Goal: Task Accomplishment & Management: Manage account settings

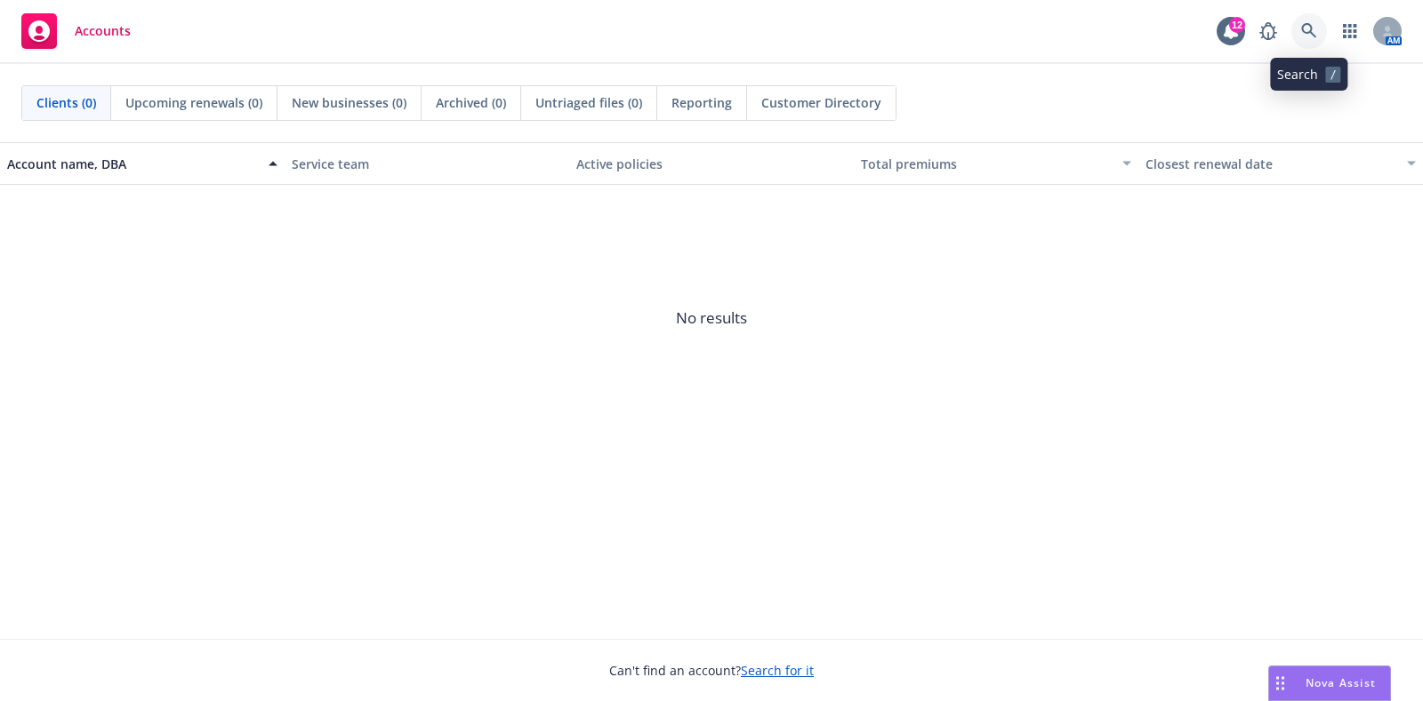
click at [1317, 34] on link at bounding box center [1309, 31] width 36 height 36
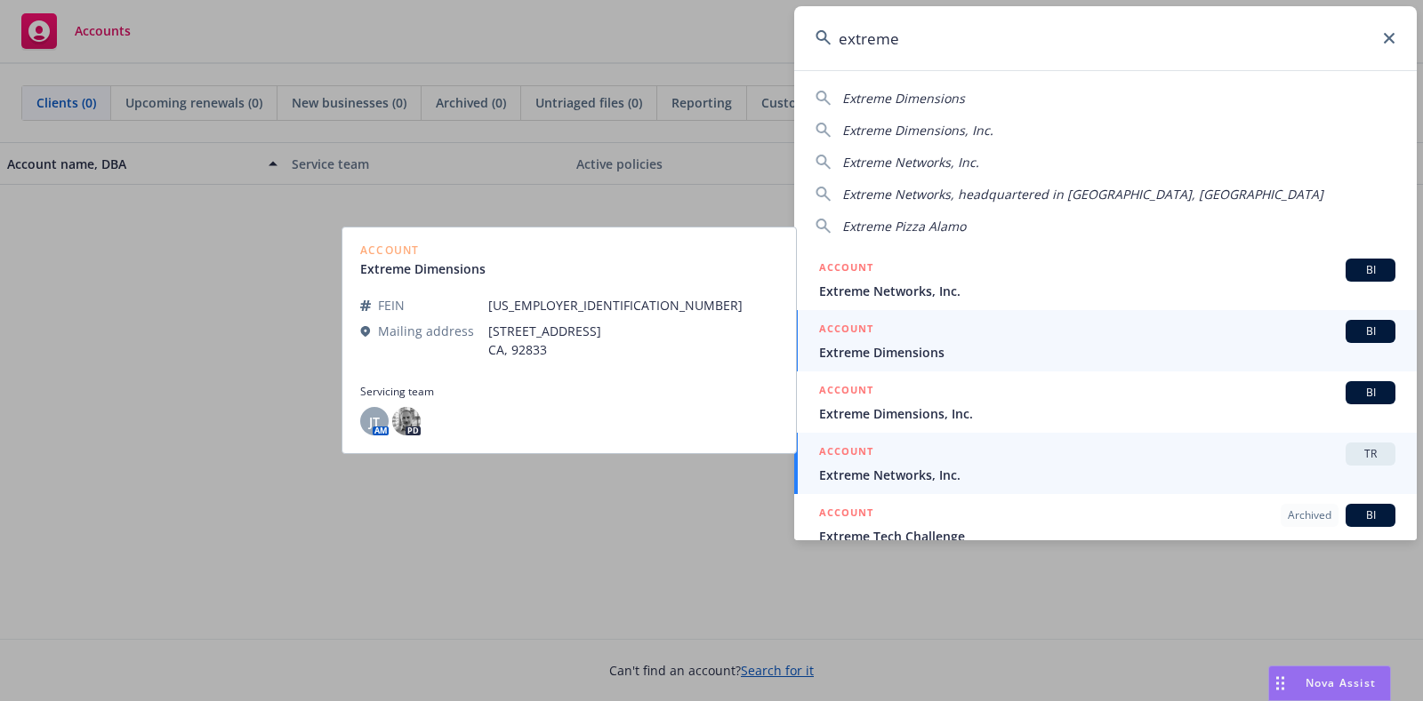
type input "extreme"
click at [956, 467] on span "Extreme Networks, Inc." at bounding box center [1107, 475] width 576 height 19
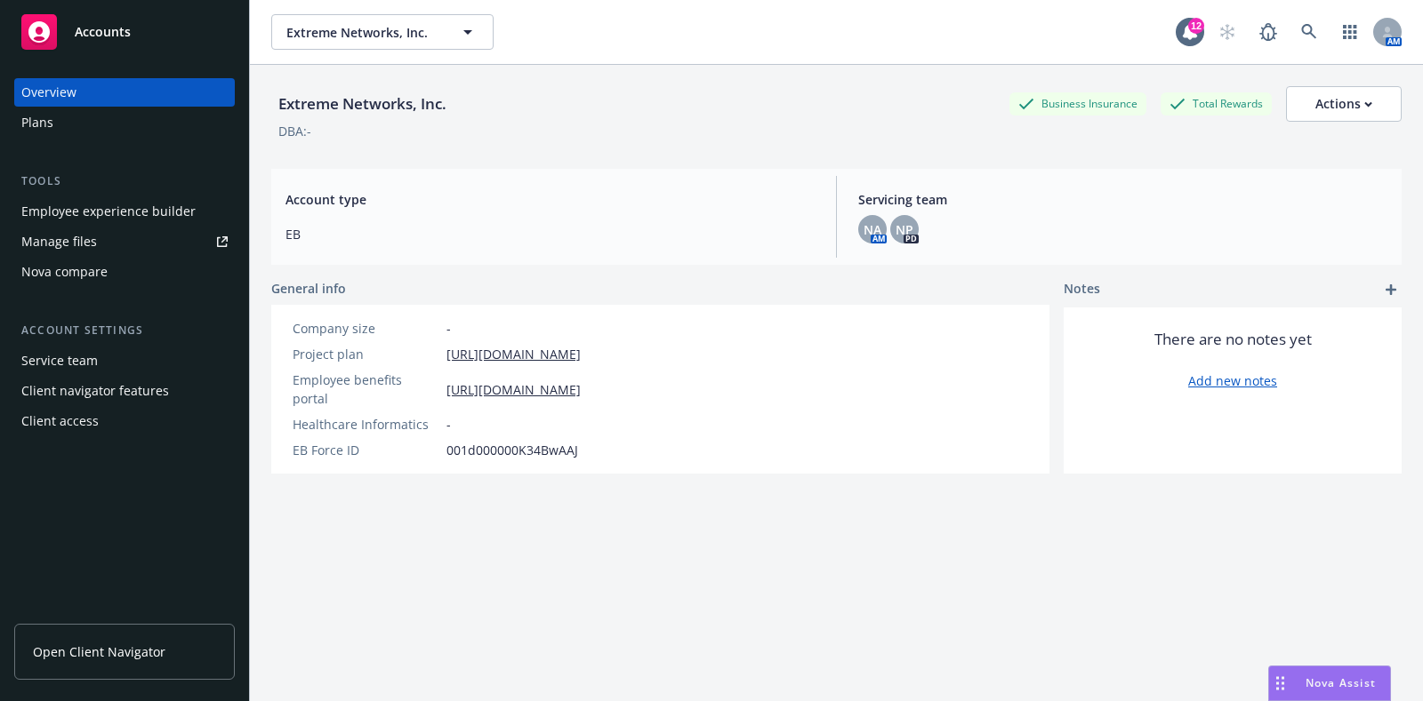
click at [97, 127] on div "Plans" at bounding box center [124, 122] width 206 height 28
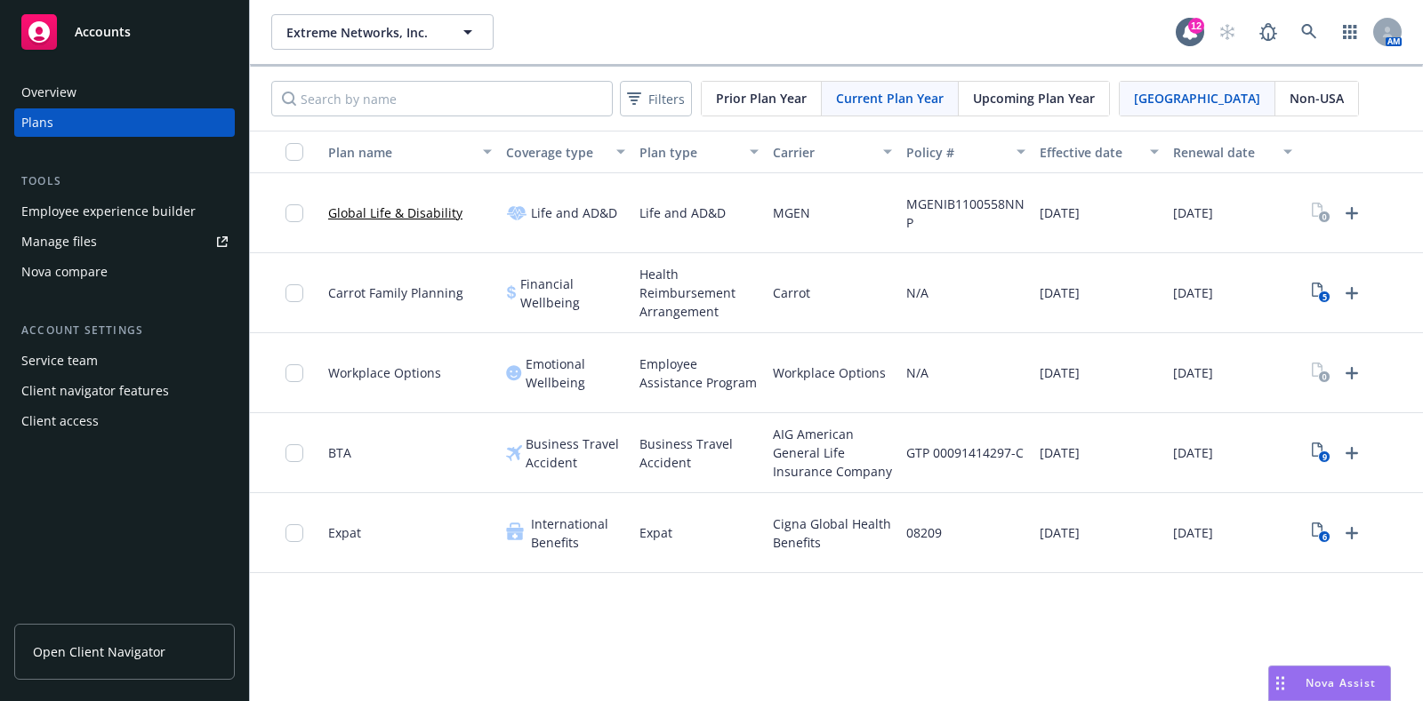
click at [1289, 96] on span "Non-USA" at bounding box center [1316, 98] width 54 height 19
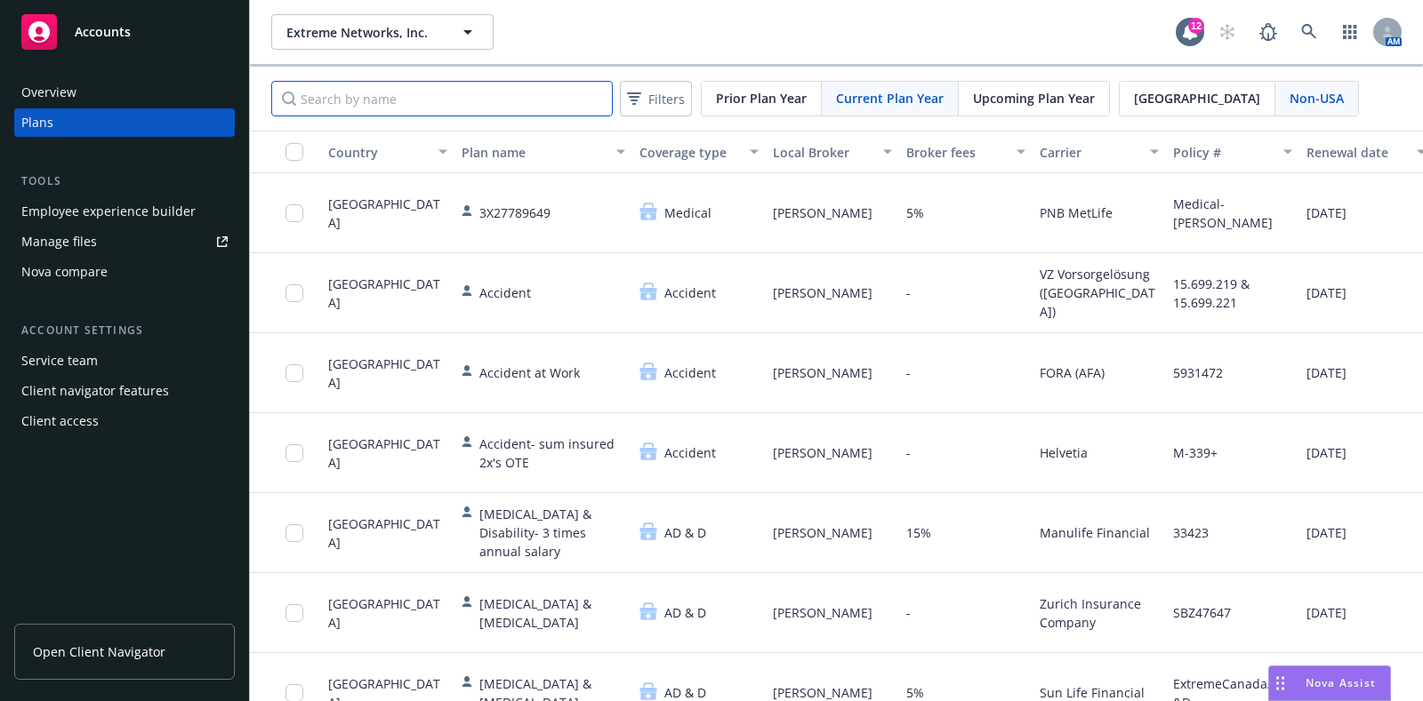
click at [440, 93] on input "Search by name" at bounding box center [441, 99] width 341 height 36
type input "[GEOGRAPHIC_DATA]"
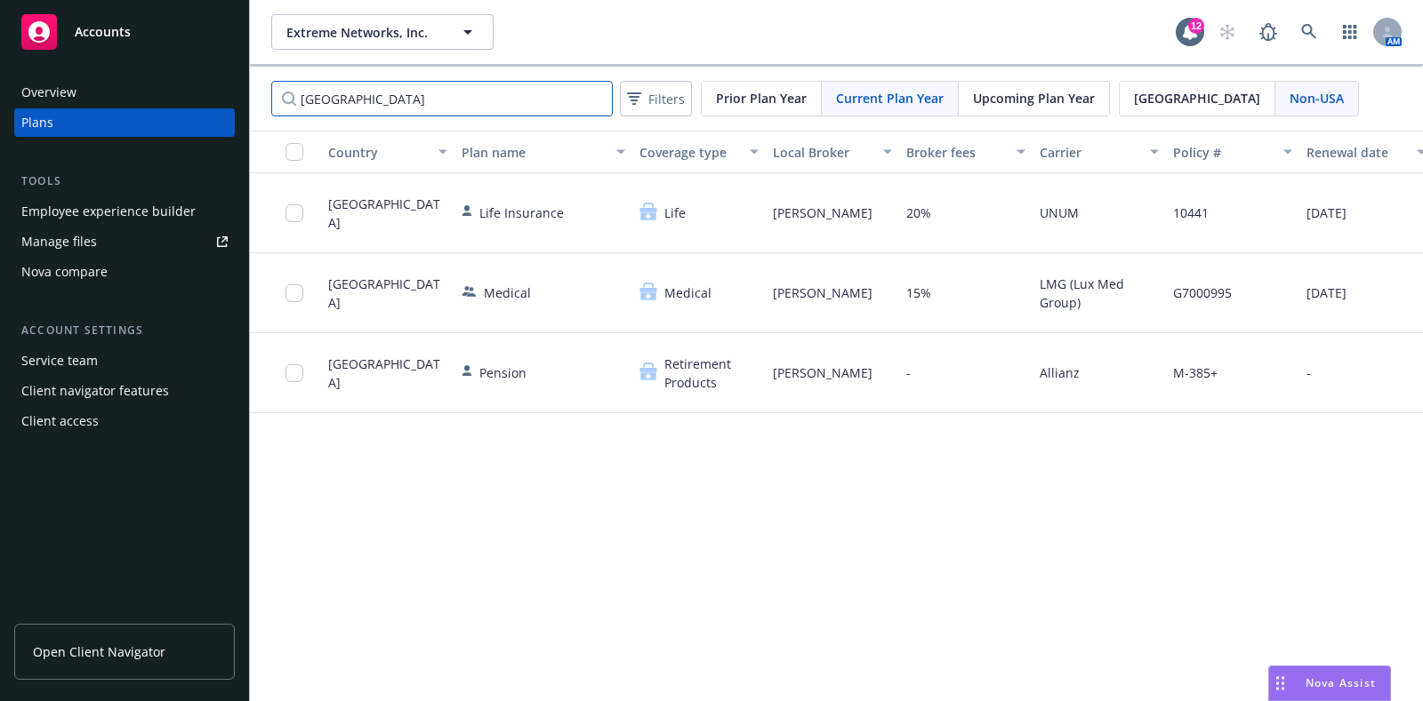
scroll to position [0, 142]
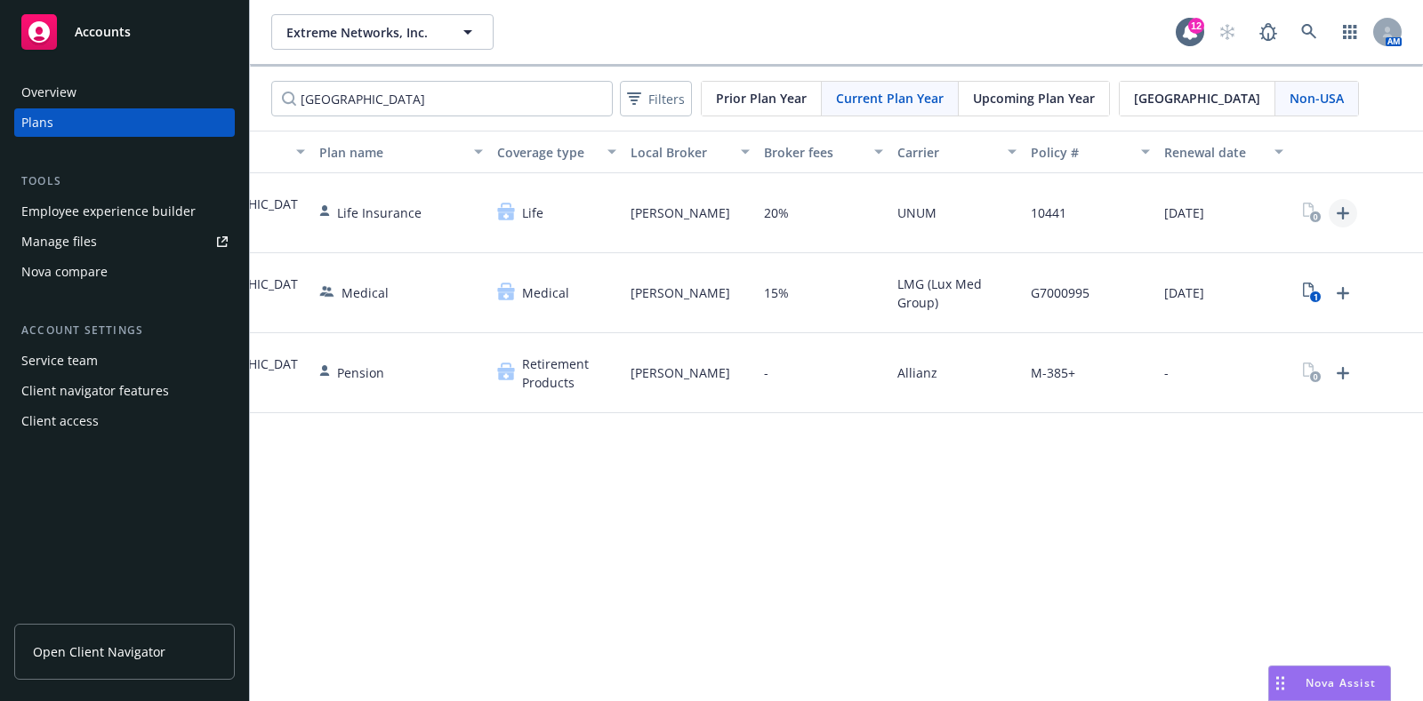
click at [1350, 209] on icon "Upload Plan Documents" at bounding box center [1342, 213] width 21 height 21
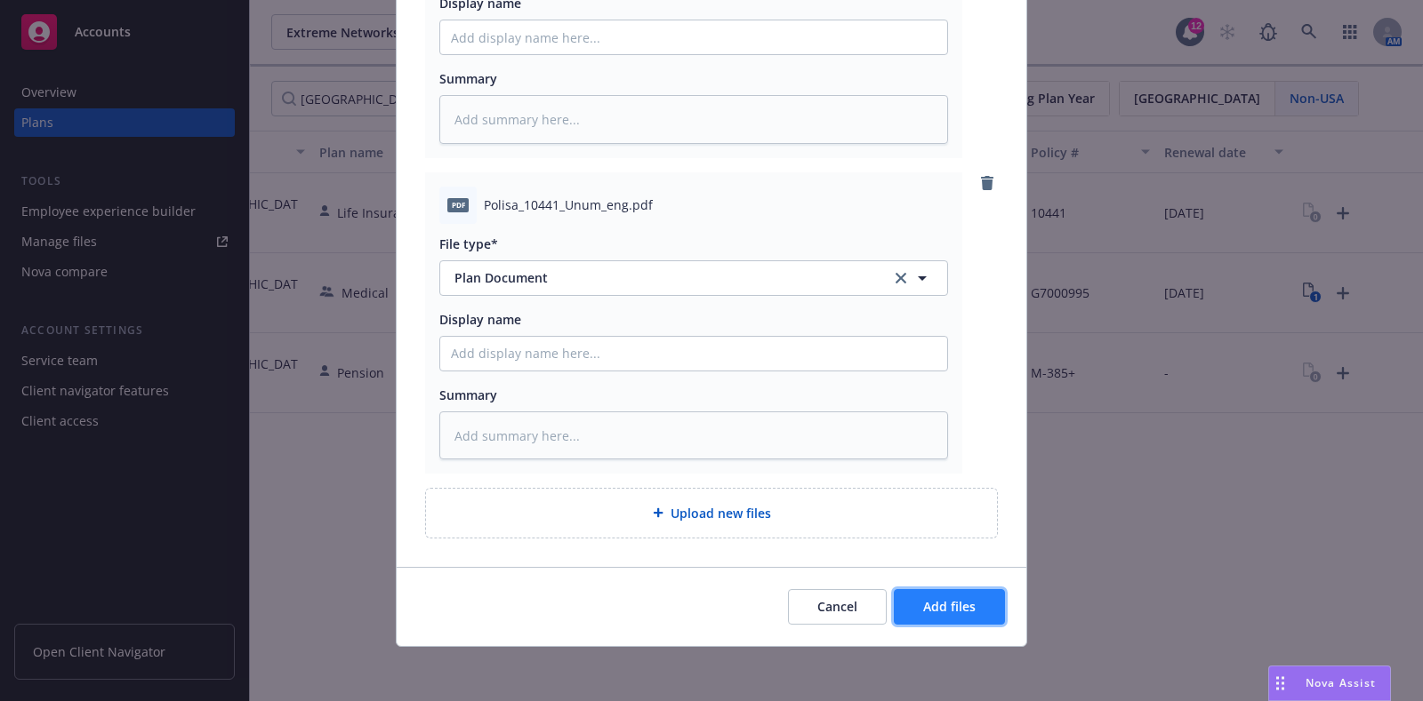
click at [908, 610] on button "Add files" at bounding box center [949, 607] width 111 height 36
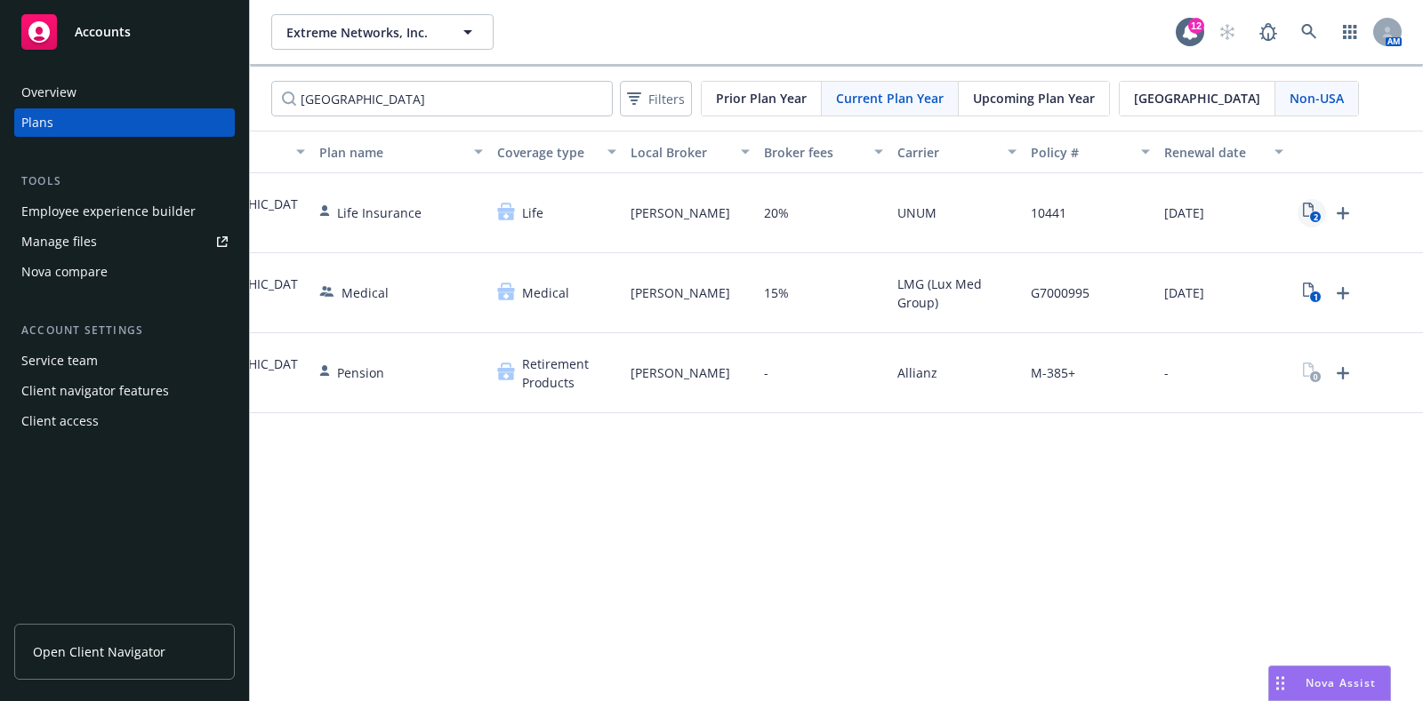
click at [1303, 212] on icon "2" at bounding box center [1311, 213] width 19 height 20
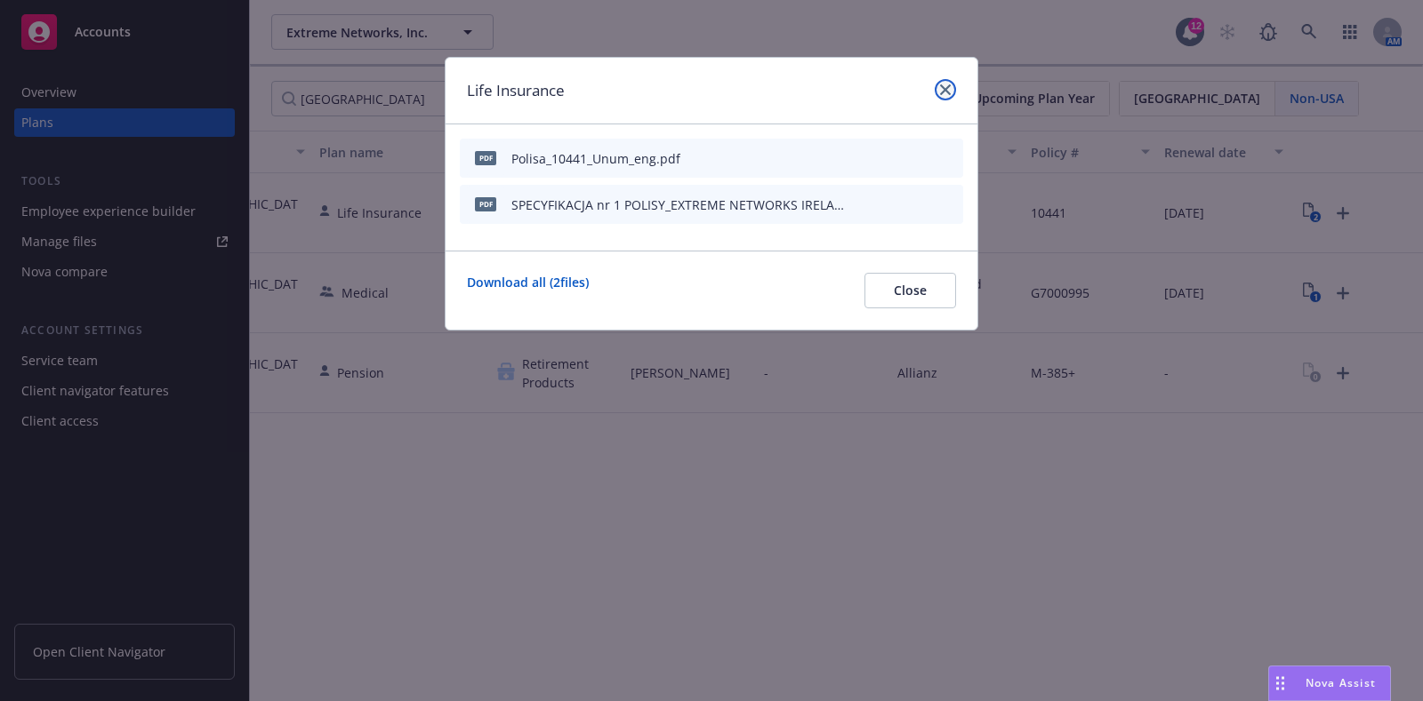
click at [940, 92] on icon "close" at bounding box center [945, 89] width 11 height 11
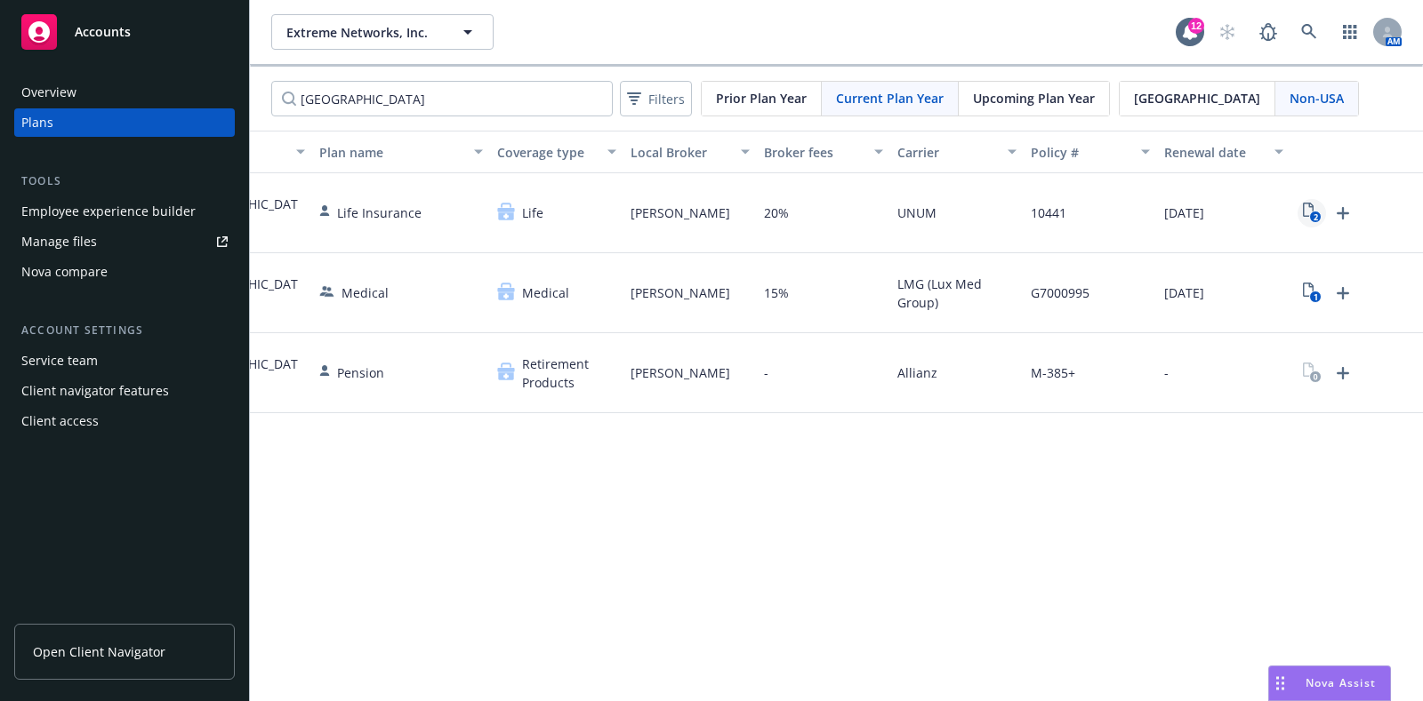
click at [1312, 215] on text "2" at bounding box center [1314, 218] width 4 height 12
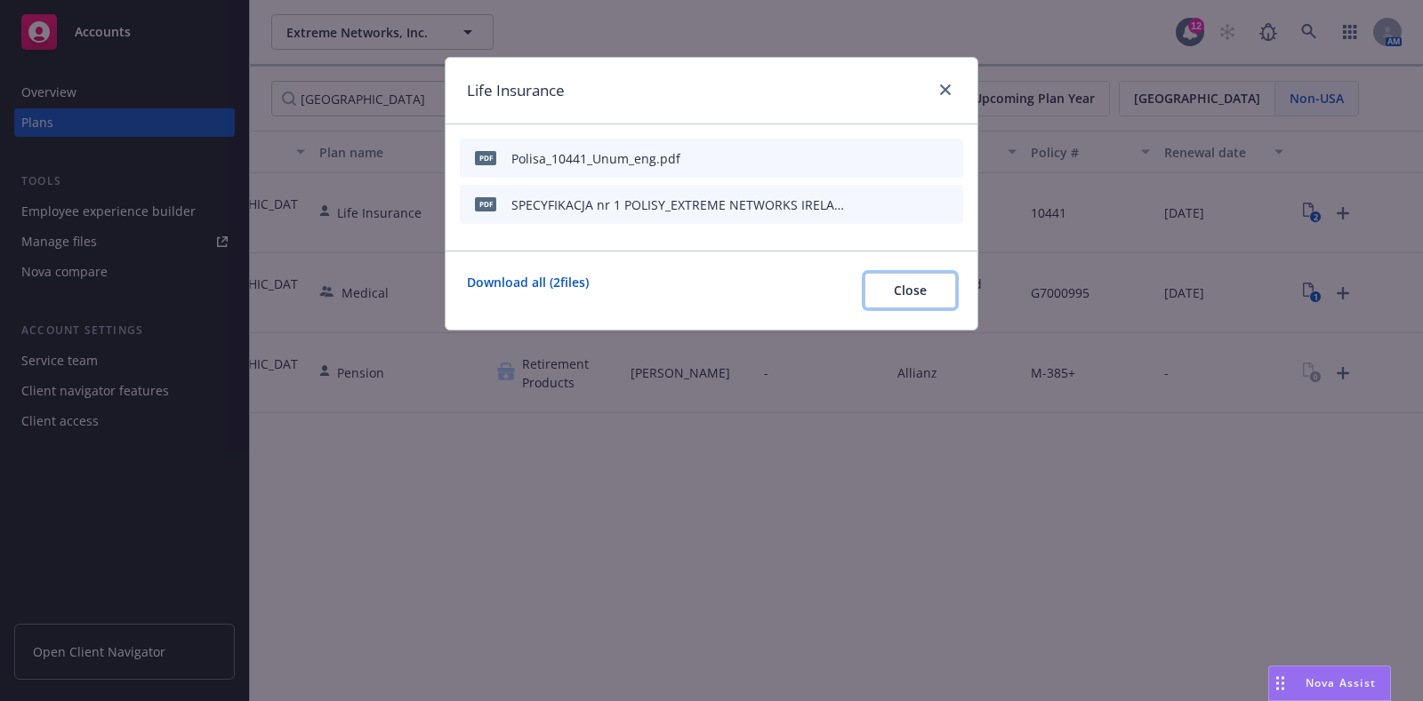
drag, startPoint x: 927, startPoint y: 277, endPoint x: 1014, endPoint y: 274, distance: 87.2
click at [927, 278] on button "Close" at bounding box center [910, 291] width 92 height 36
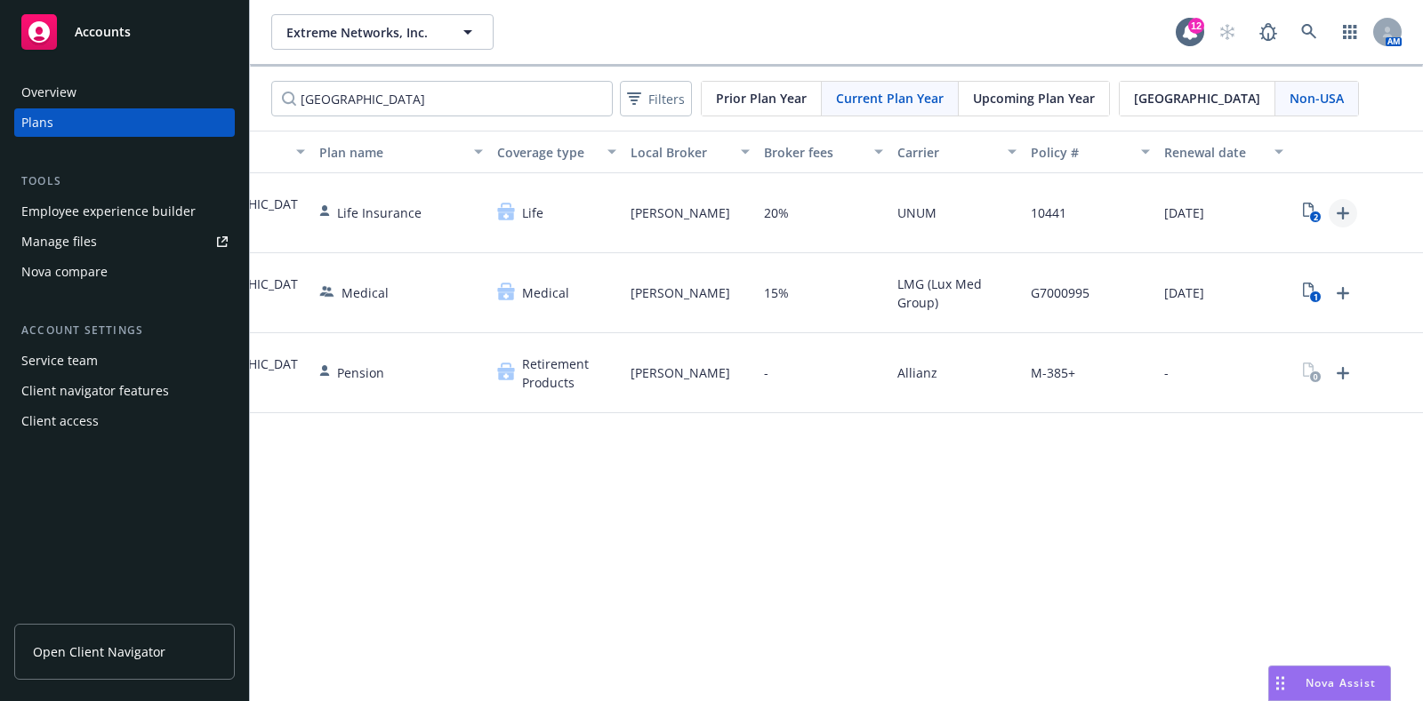
click at [1348, 203] on icon "Upload Plan Documents" at bounding box center [1342, 213] width 21 height 21
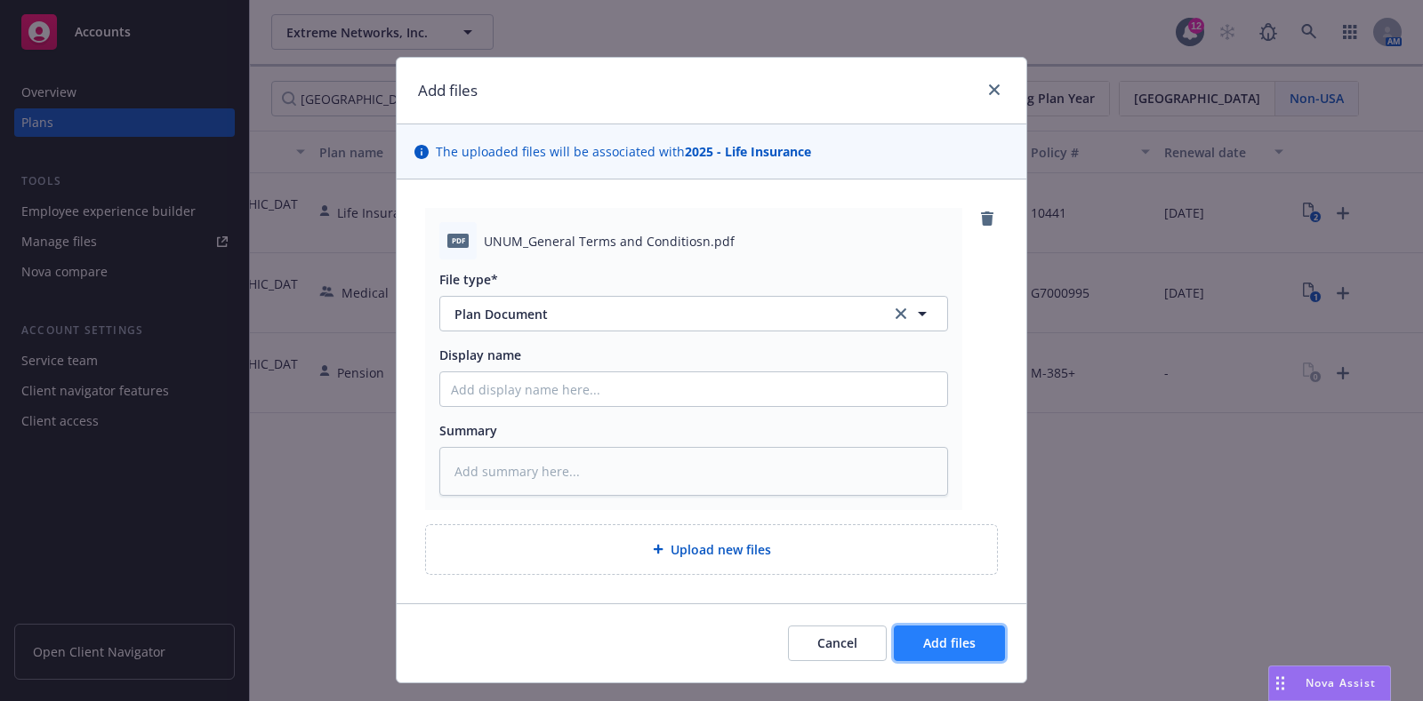
click at [934, 635] on span "Add files" at bounding box center [949, 643] width 52 height 17
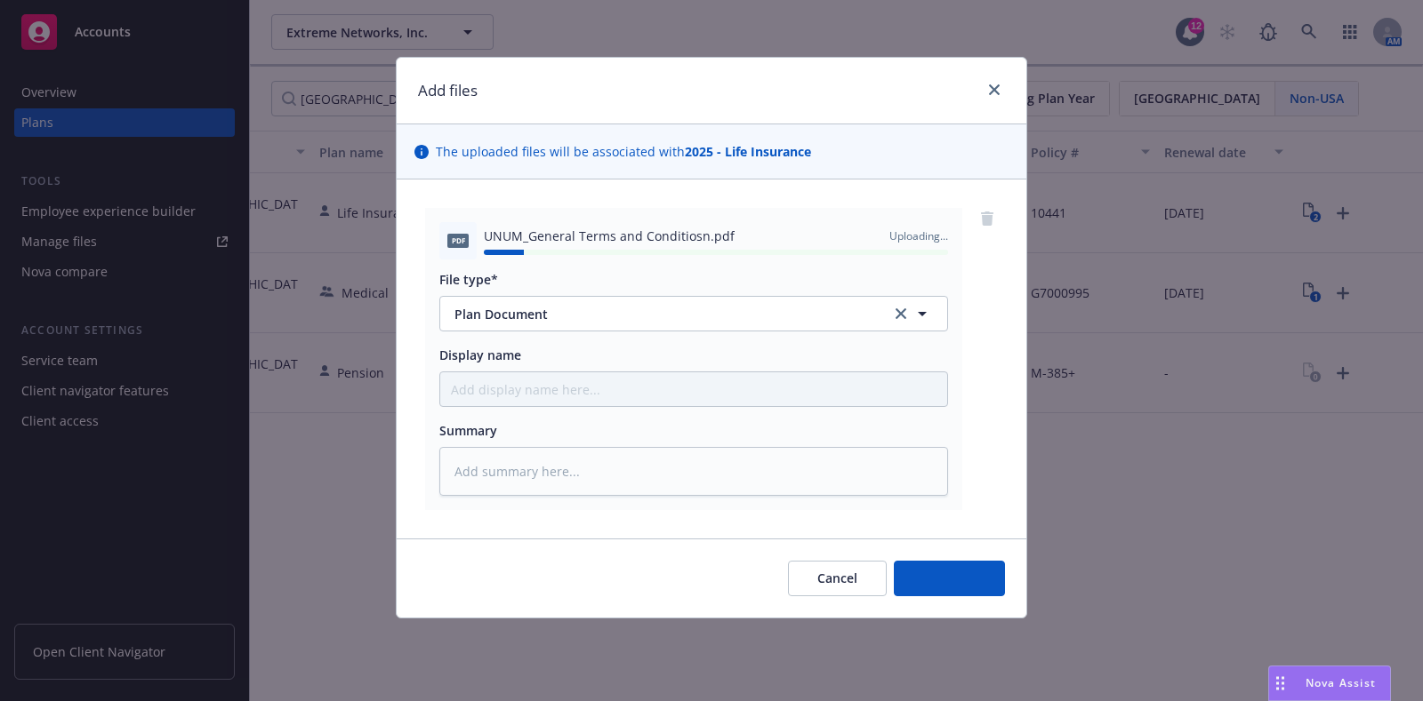
type textarea "x"
